Goal: Information Seeking & Learning: Find specific fact

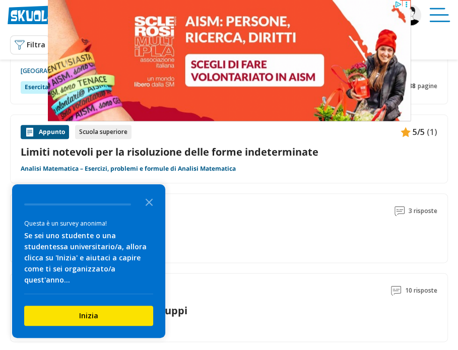
scroll to position [604, 0]
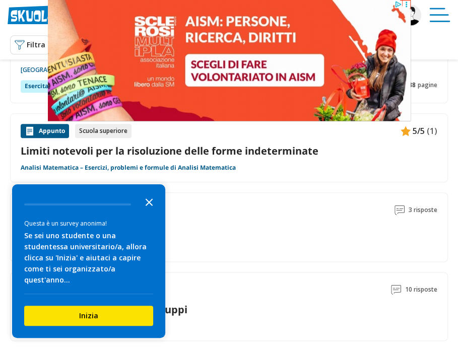
click at [151, 212] on icon "Close the survey" at bounding box center [149, 201] width 20 height 20
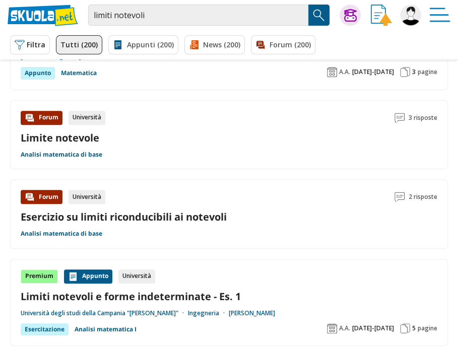
scroll to position [179, 0]
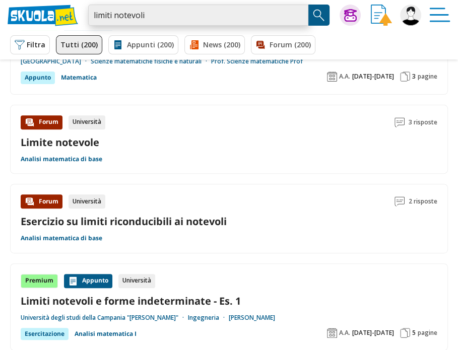
click at [195, 14] on input "limiti notevoli" at bounding box center [198, 15] width 220 height 21
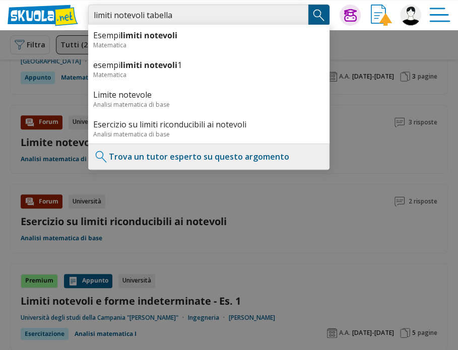
type input "limiti notevoli tabella"
click at [317, 18] on img "Search Button" at bounding box center [318, 15] width 15 height 15
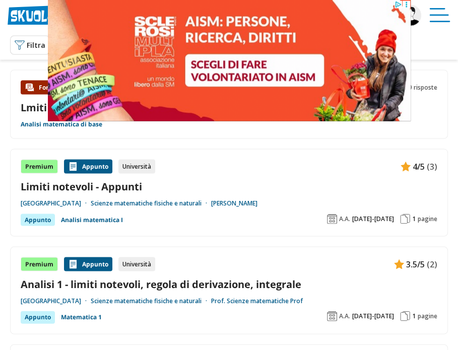
scroll to position [1125, 0]
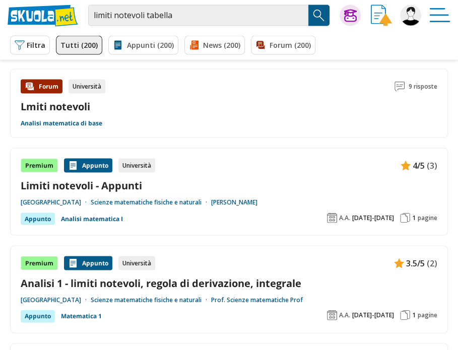
click at [93, 185] on link "Limiti notevoli - Appunti" at bounding box center [229, 185] width 417 height 14
